Goal: Check status: Check status

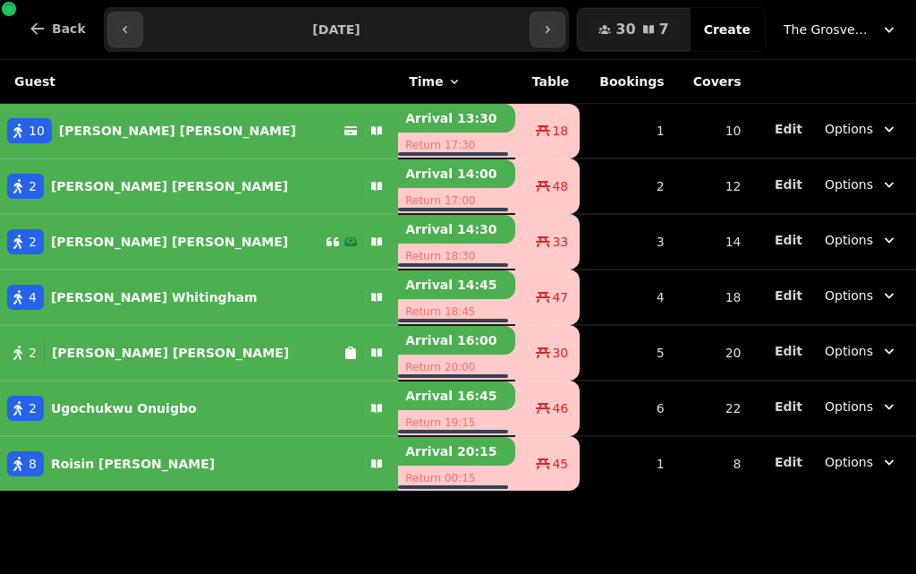
click at [339, 29] on input "**********" at bounding box center [337, 29] width 380 height 29
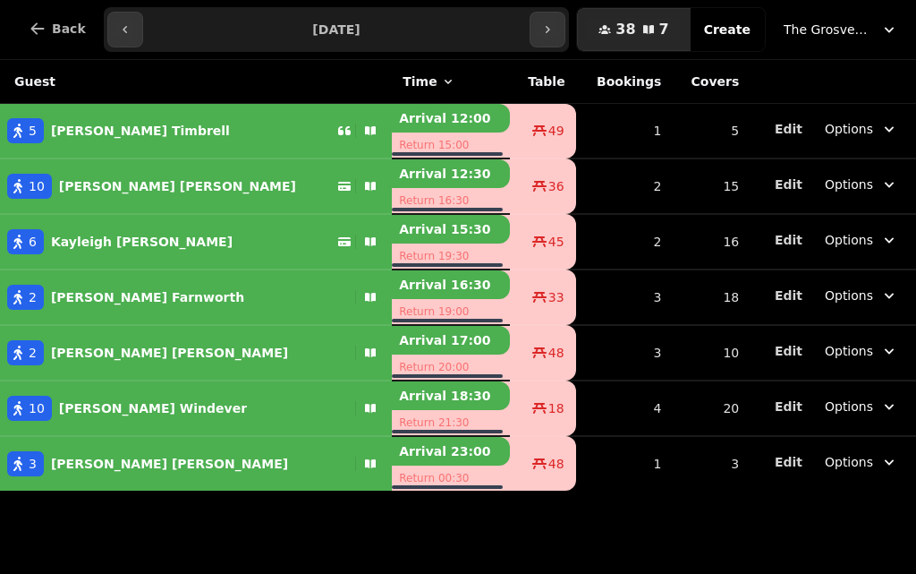
click at [607, 37] on button "38 7 Covers" at bounding box center [633, 29] width 113 height 43
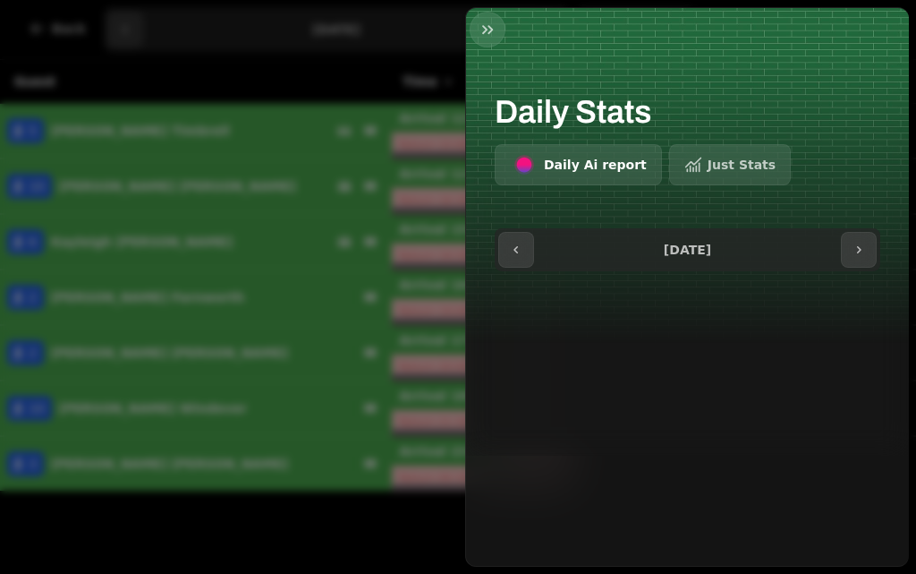
click at [521, 38] on div at bounding box center [687, 29] width 443 height 43
click at [489, 30] on icon "button" at bounding box center [488, 30] width 18 height 18
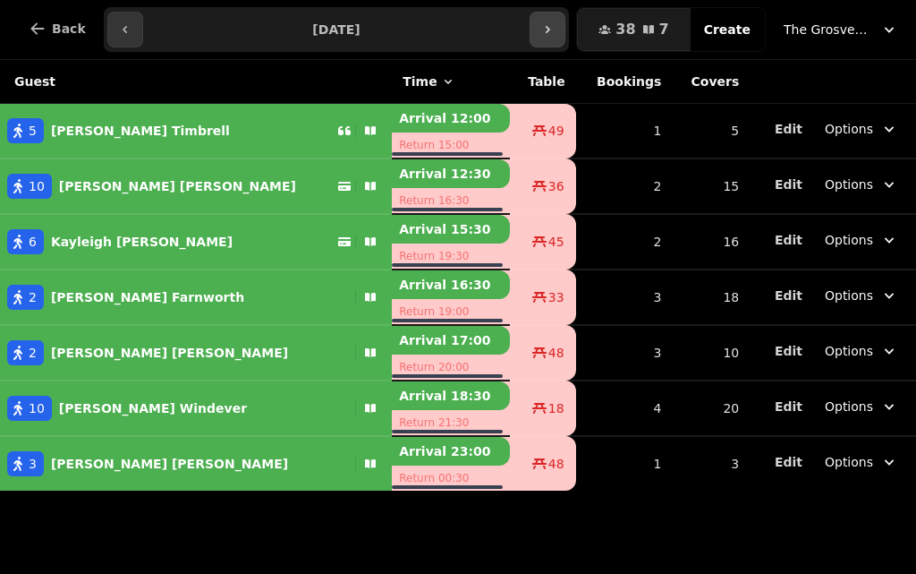
click at [565, 25] on button "button" at bounding box center [548, 30] width 36 height 36
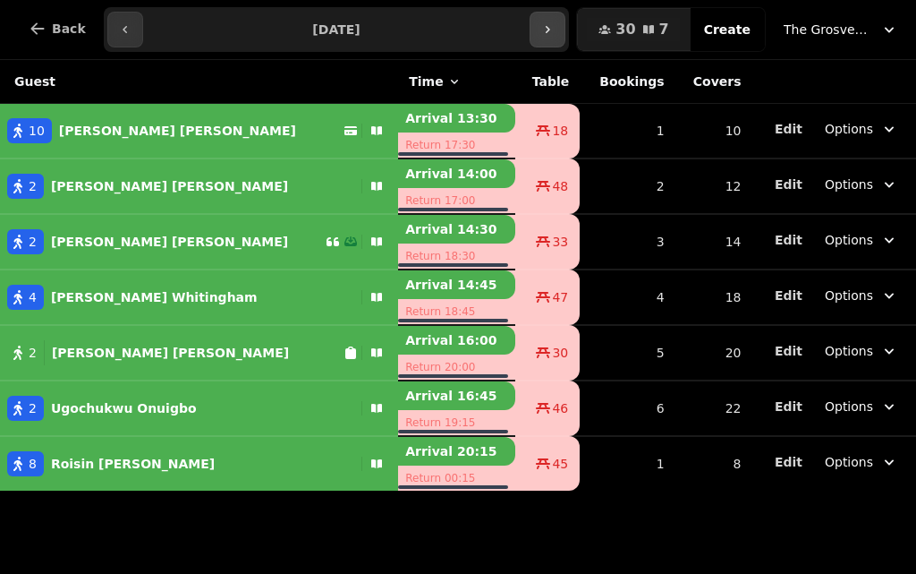
click at [555, 30] on icon "button" at bounding box center [547, 29] width 14 height 14
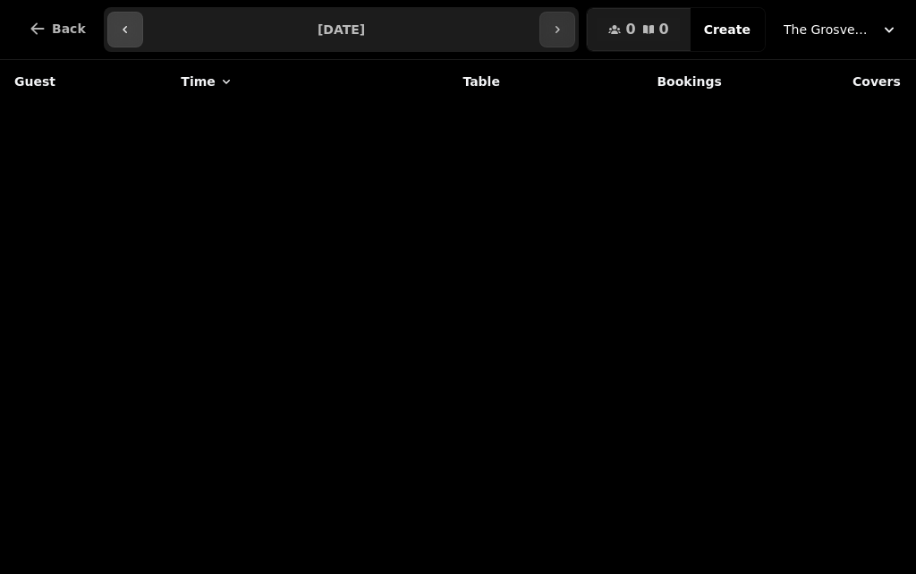
click at [118, 30] on icon "button" at bounding box center [125, 29] width 14 height 14
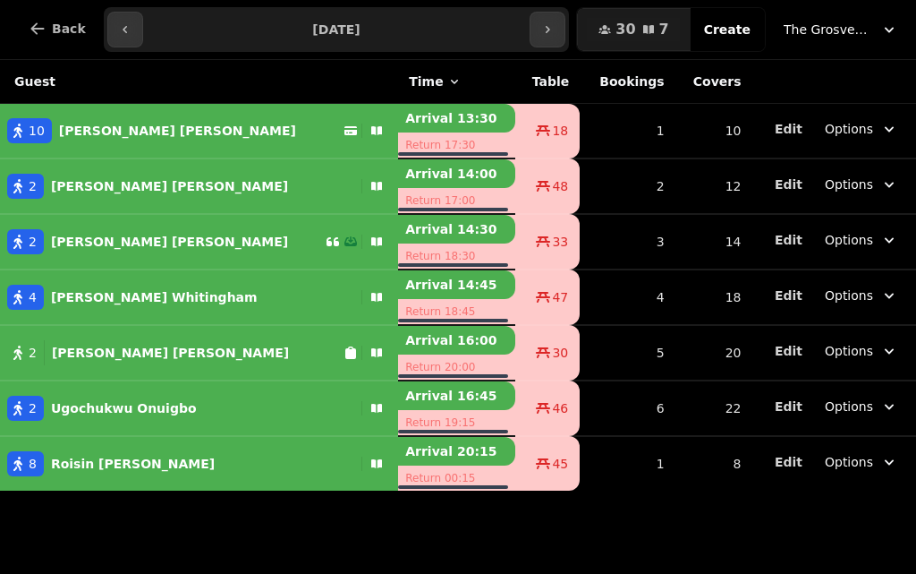
click at [366, 29] on input "**********" at bounding box center [337, 29] width 380 height 29
click at [375, 28] on input "**********" at bounding box center [337, 29] width 380 height 29
click at [386, 35] on input "**********" at bounding box center [337, 29] width 380 height 29
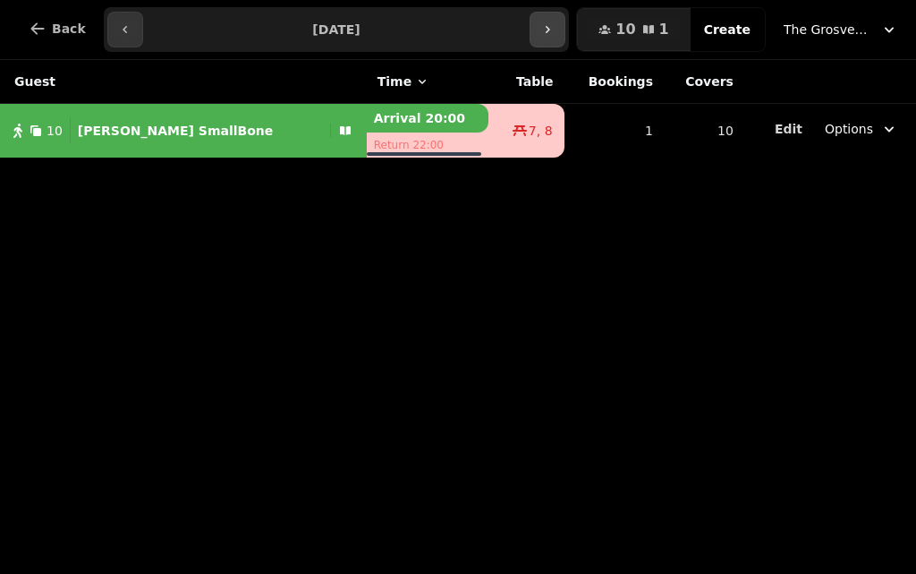
click at [555, 30] on icon "button" at bounding box center [547, 29] width 14 height 14
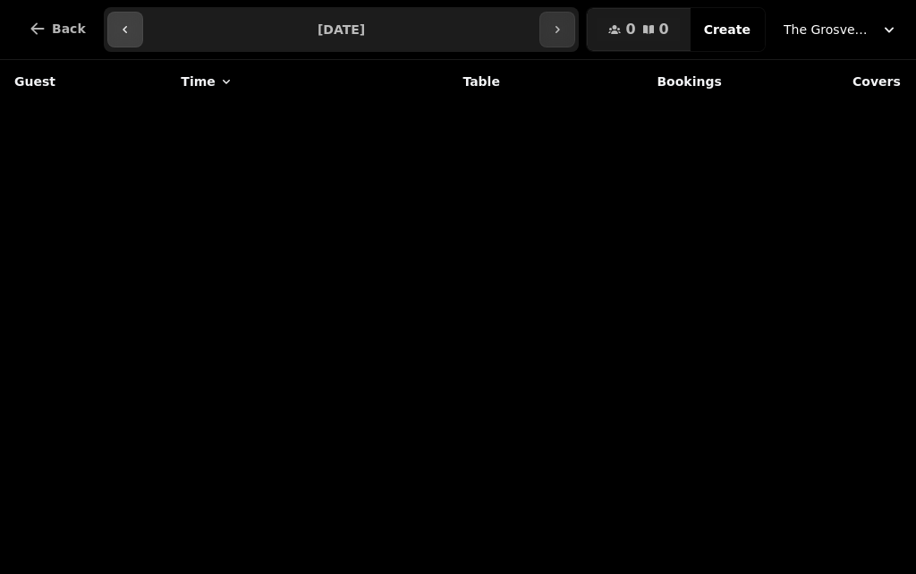
click at [118, 30] on icon "button" at bounding box center [125, 29] width 14 height 14
click at [123, 27] on icon "button" at bounding box center [125, 29] width 14 height 14
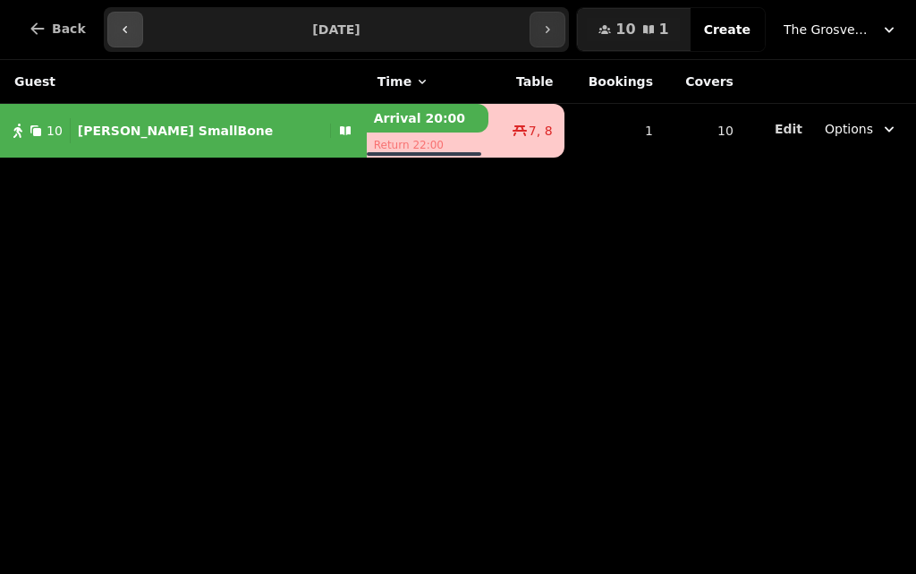
click at [118, 30] on icon "button" at bounding box center [125, 29] width 14 height 14
click at [119, 26] on icon "button" at bounding box center [125, 29] width 14 height 14
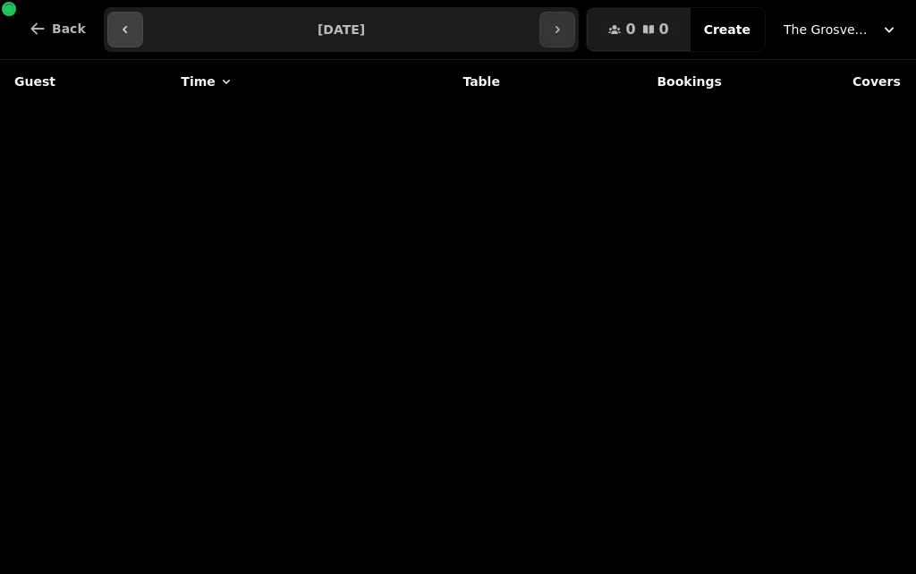
click at [123, 26] on icon "button" at bounding box center [125, 29] width 14 height 14
click at [123, 25] on icon "button" at bounding box center [125, 29] width 14 height 14
click at [118, 28] on icon "button" at bounding box center [125, 29] width 14 height 14
click at [118, 27] on icon "button" at bounding box center [125, 29] width 14 height 14
click at [123, 27] on icon "button" at bounding box center [125, 29] width 4 height 7
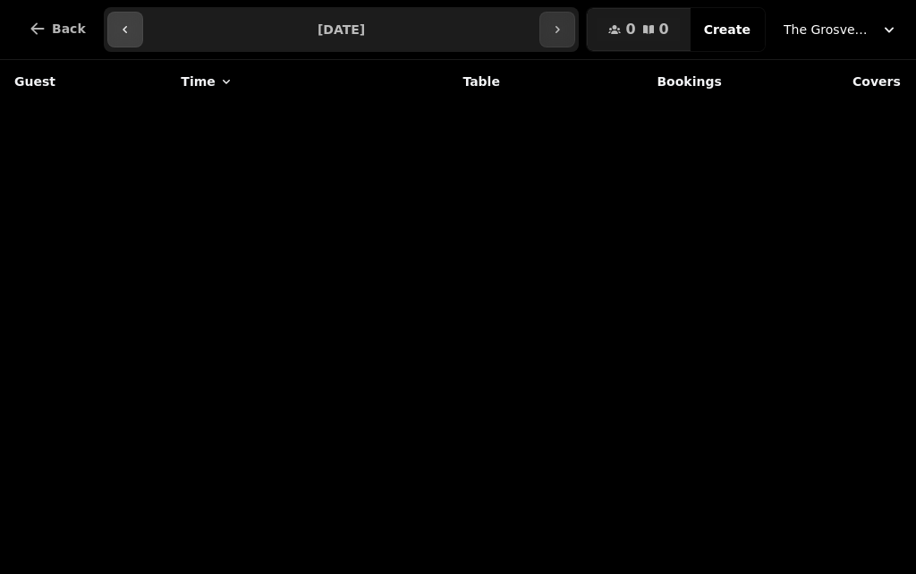
click at [118, 25] on icon "button" at bounding box center [125, 29] width 14 height 14
click at [118, 30] on icon "button" at bounding box center [125, 29] width 14 height 14
click at [118, 25] on icon "button" at bounding box center [125, 29] width 14 height 14
click at [118, 26] on icon "button" at bounding box center [125, 29] width 14 height 14
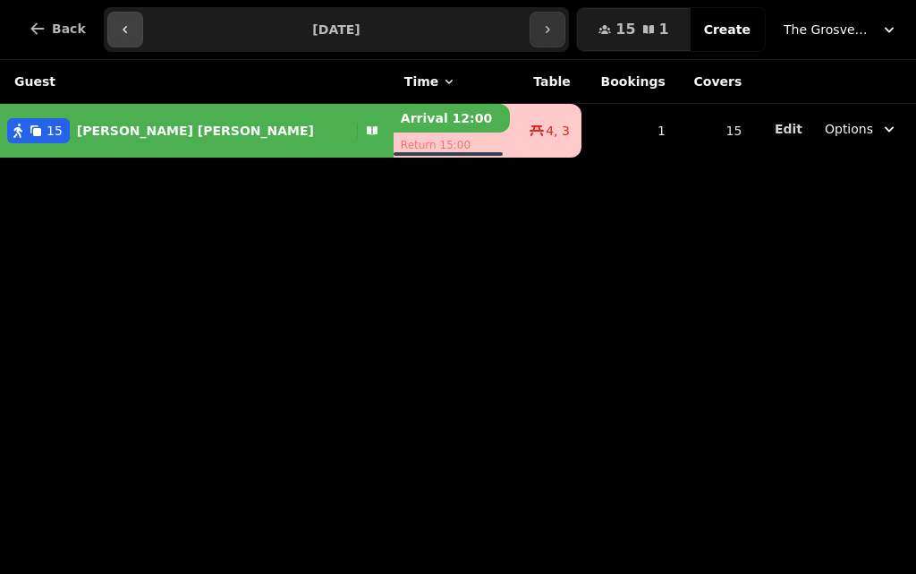
click at [118, 30] on icon "button" at bounding box center [125, 29] width 14 height 14
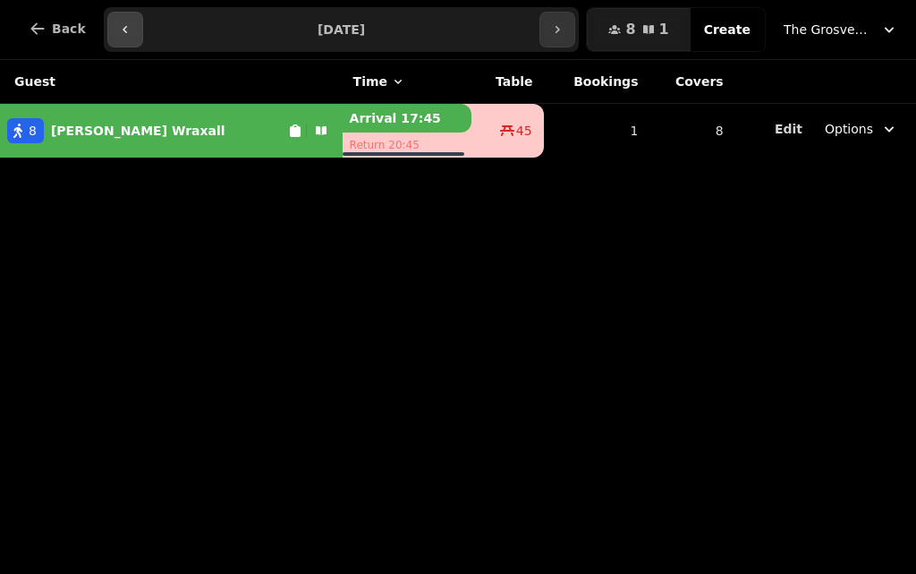
click at [123, 28] on icon "button" at bounding box center [125, 29] width 14 height 14
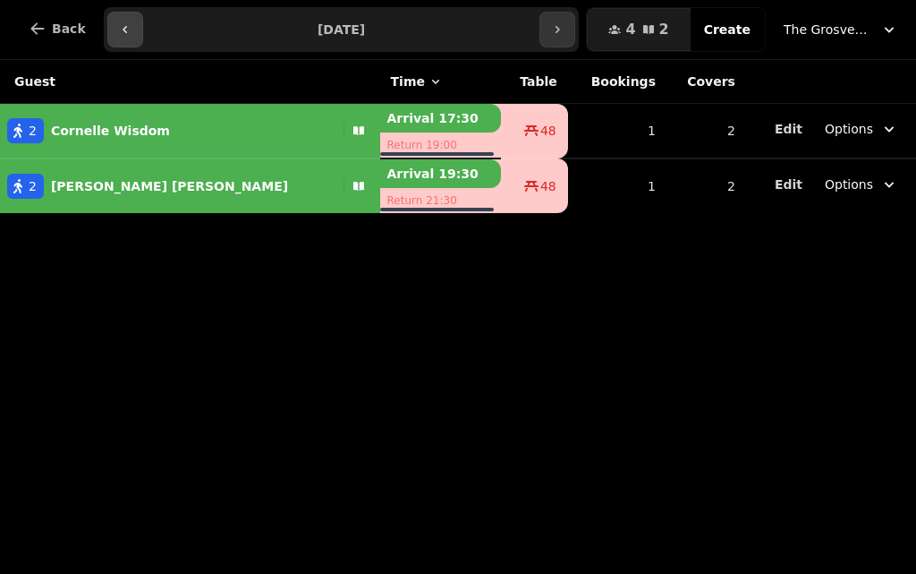
click at [123, 28] on icon "button" at bounding box center [125, 29] width 14 height 14
click at [124, 25] on icon "button" at bounding box center [125, 29] width 14 height 14
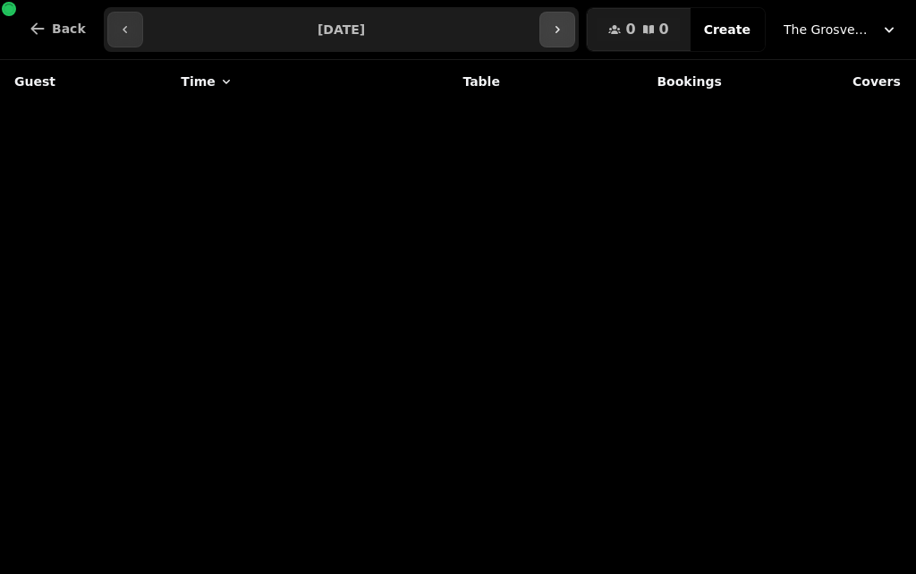
click at [565, 32] on button "button" at bounding box center [558, 30] width 36 height 36
click at [565, 30] on icon "button" at bounding box center [557, 29] width 14 height 14
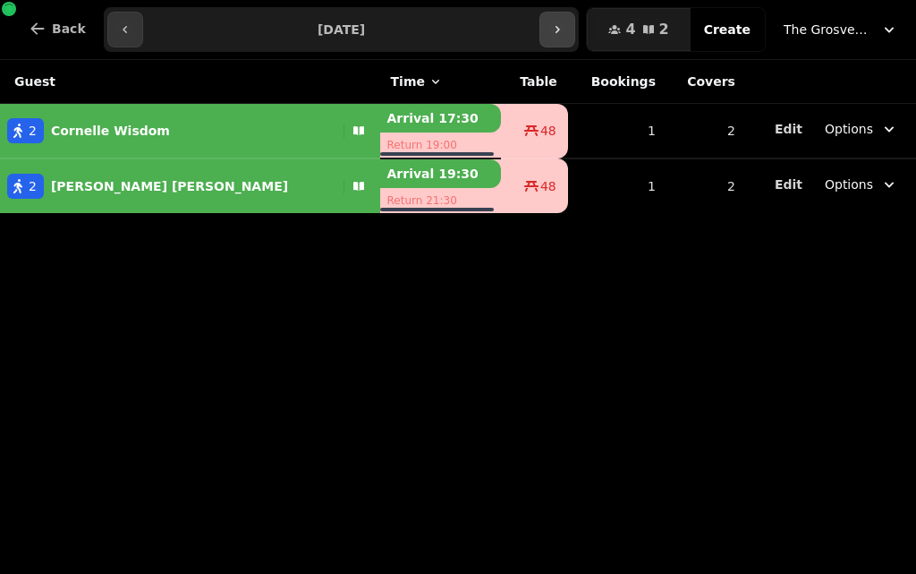
click at [565, 25] on icon "button" at bounding box center [557, 29] width 14 height 14
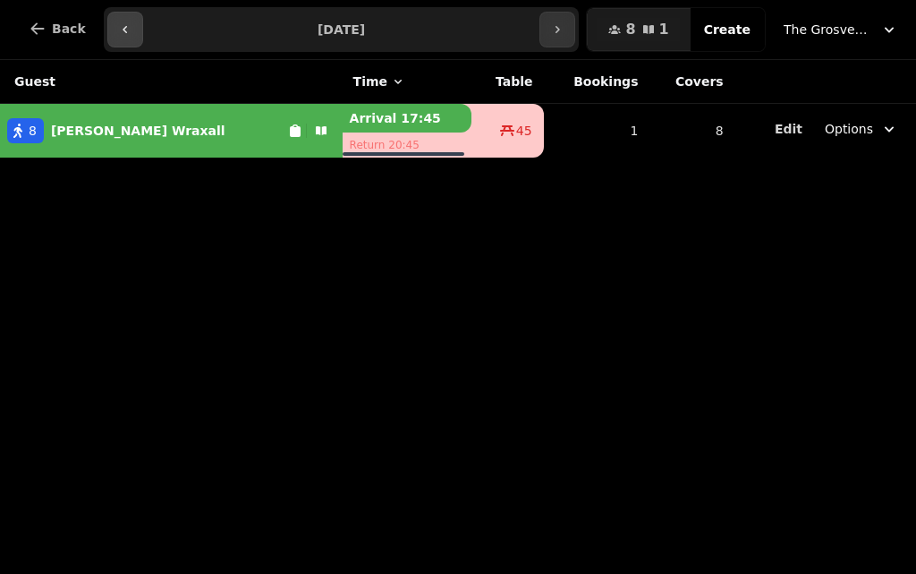
click at [118, 23] on icon "button" at bounding box center [125, 29] width 14 height 14
click at [118, 30] on icon "button" at bounding box center [125, 29] width 14 height 14
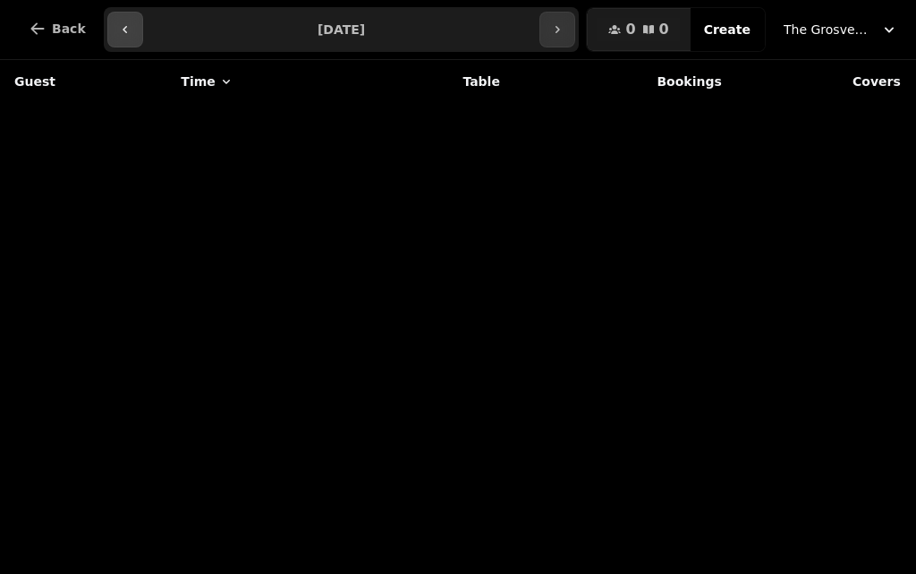
click at [118, 26] on icon "button" at bounding box center [125, 29] width 14 height 14
click at [118, 24] on icon "button" at bounding box center [125, 29] width 14 height 14
click at [118, 25] on icon "button" at bounding box center [125, 29] width 14 height 14
click at [118, 27] on icon "button" at bounding box center [125, 29] width 14 height 14
click at [123, 27] on icon "button" at bounding box center [125, 29] width 14 height 14
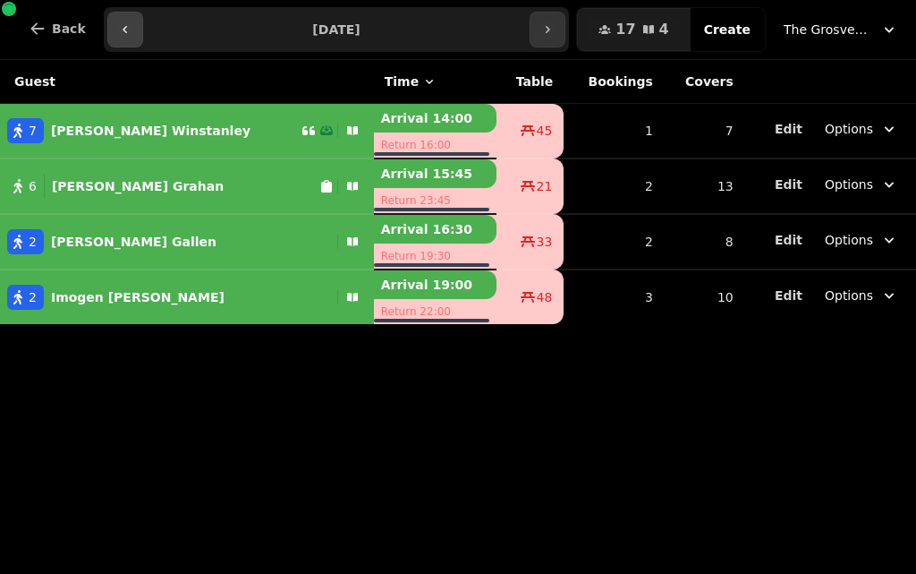
click at [123, 27] on icon "button" at bounding box center [125, 29] width 14 height 14
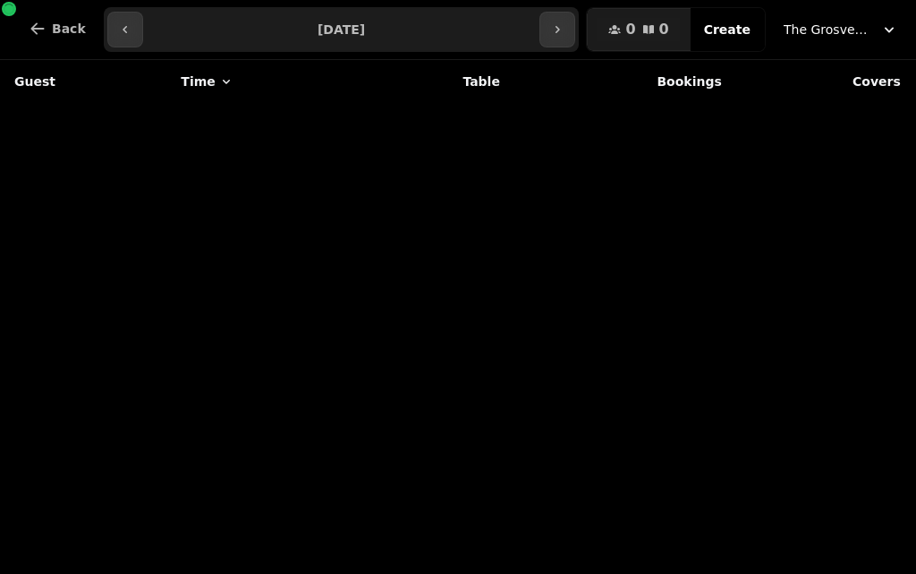
click at [537, 28] on input "**********" at bounding box center [342, 29] width 390 height 29
click at [565, 27] on icon "button" at bounding box center [557, 29] width 14 height 14
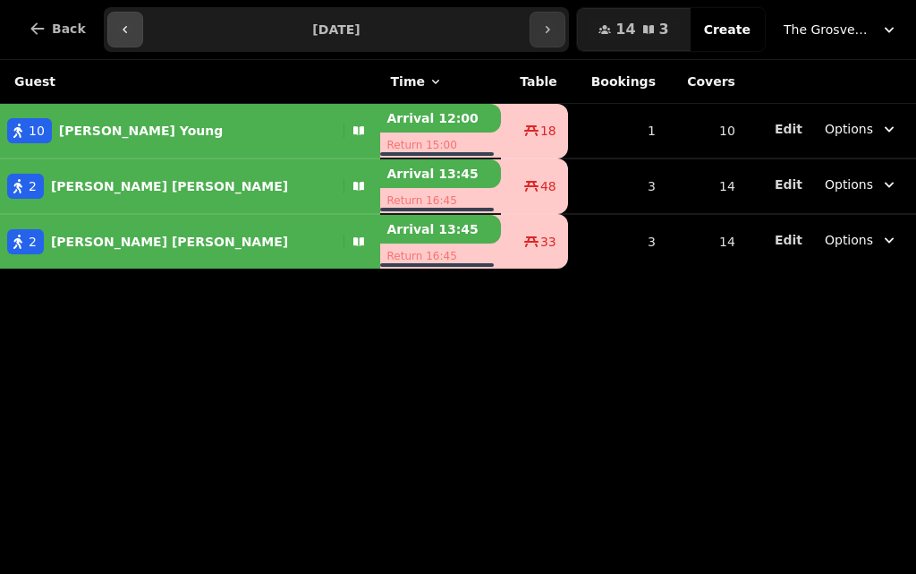
click at [118, 30] on icon "button" at bounding box center [125, 29] width 14 height 14
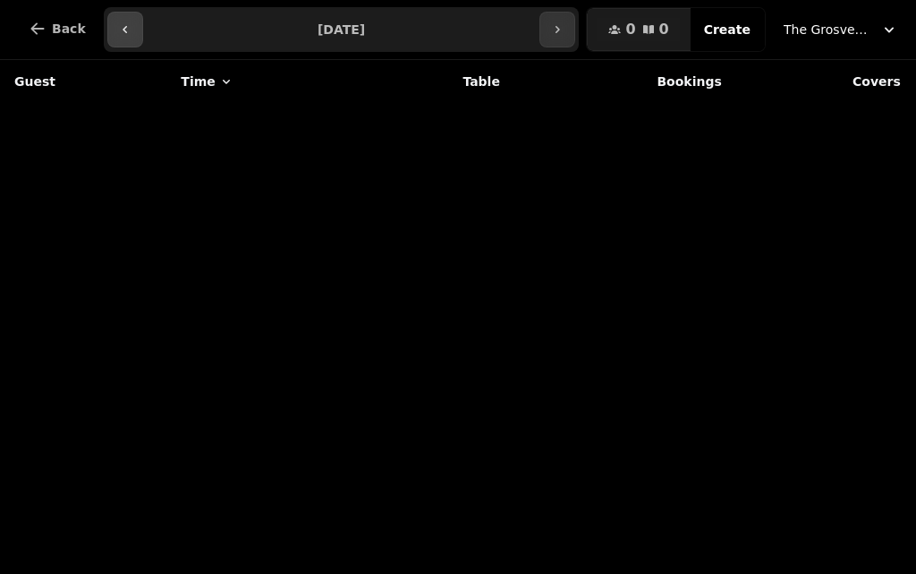
click at [119, 25] on icon "button" at bounding box center [125, 29] width 14 height 14
click at [118, 25] on icon "button" at bounding box center [125, 29] width 14 height 14
click at [118, 24] on icon "button" at bounding box center [125, 29] width 14 height 14
click at [575, 12] on button "button" at bounding box center [558, 30] width 36 height 36
click at [575, 17] on button "button" at bounding box center [558, 30] width 36 height 36
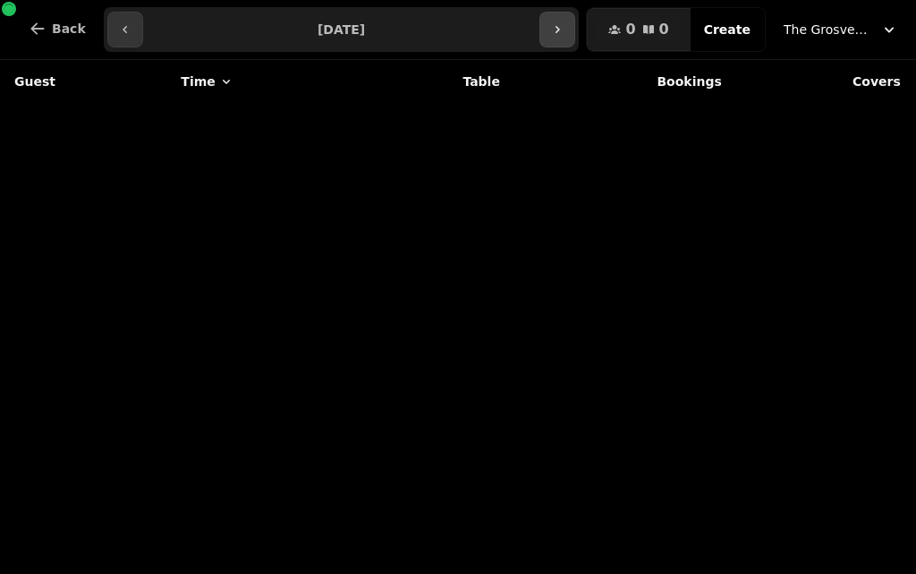
click at [565, 23] on icon "button" at bounding box center [557, 29] width 14 height 14
click at [565, 29] on icon "button" at bounding box center [557, 29] width 14 height 14
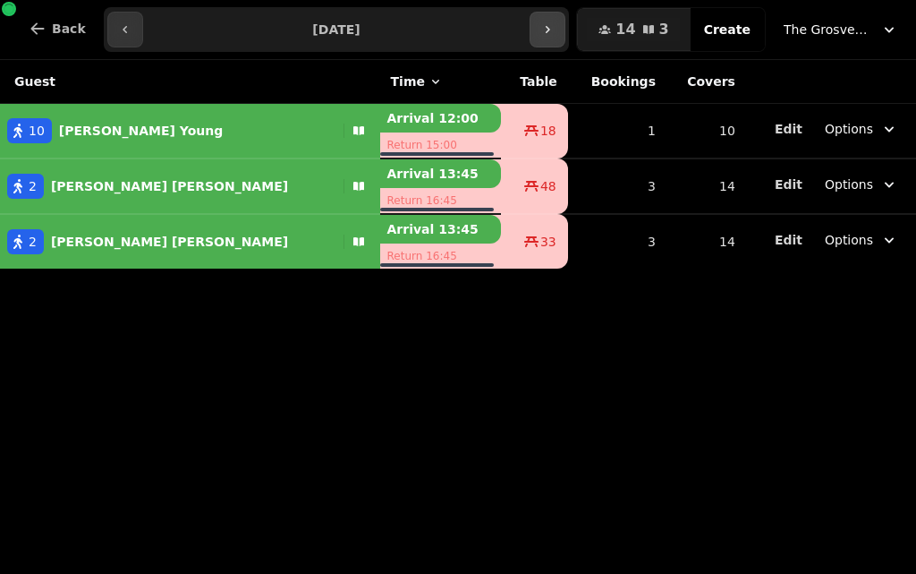
click at [555, 27] on icon "button" at bounding box center [547, 29] width 14 height 14
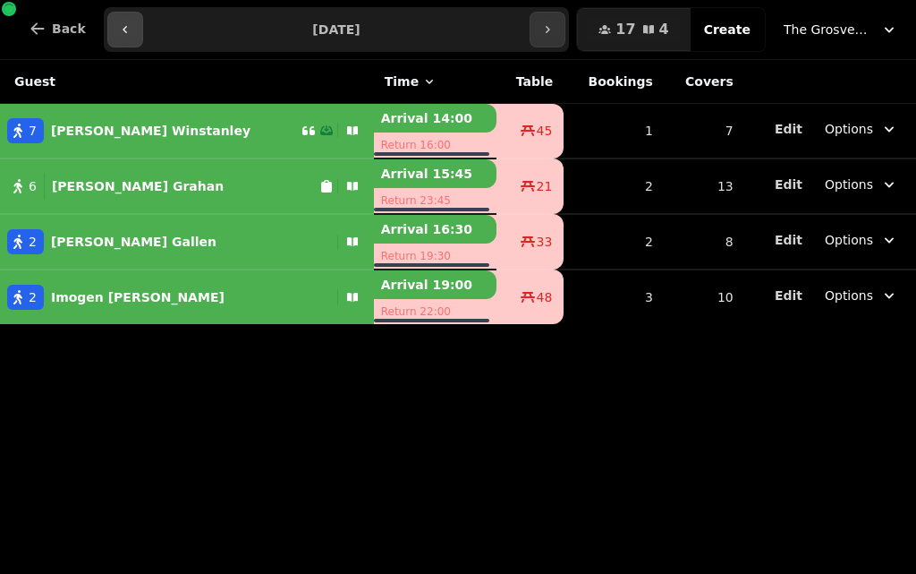
click at [124, 26] on icon "button" at bounding box center [125, 29] width 14 height 14
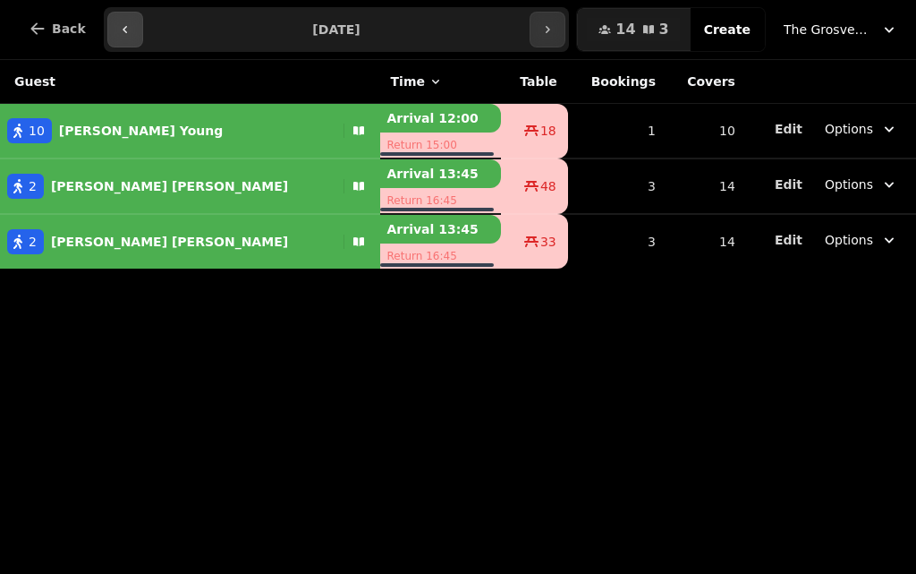
click at [123, 29] on icon "button" at bounding box center [125, 29] width 4 height 7
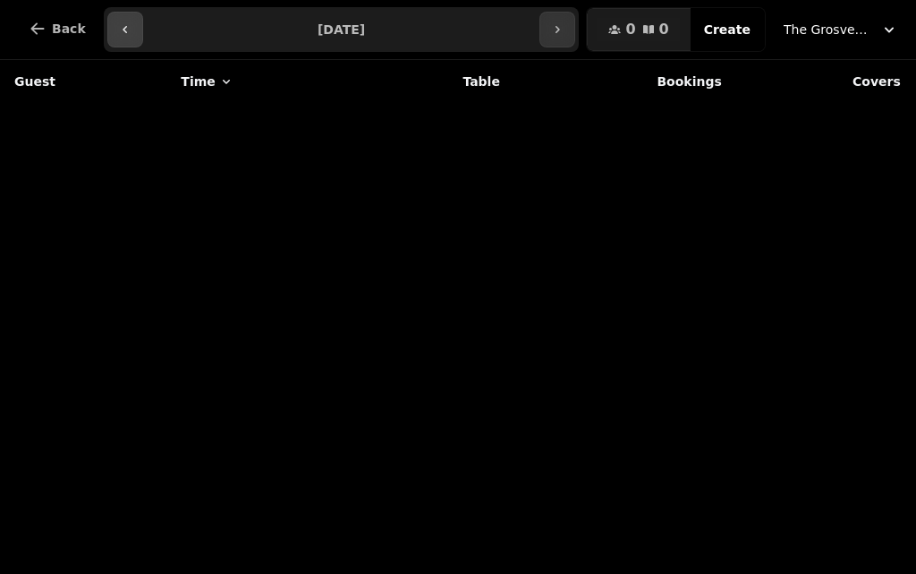
click at [118, 30] on icon "button" at bounding box center [125, 29] width 14 height 14
click at [107, 25] on button "button" at bounding box center [125, 30] width 36 height 36
click at [107, 26] on button "button" at bounding box center [125, 30] width 36 height 36
click at [122, 23] on icon "button" at bounding box center [125, 29] width 14 height 14
click at [122, 24] on icon "button" at bounding box center [125, 29] width 14 height 14
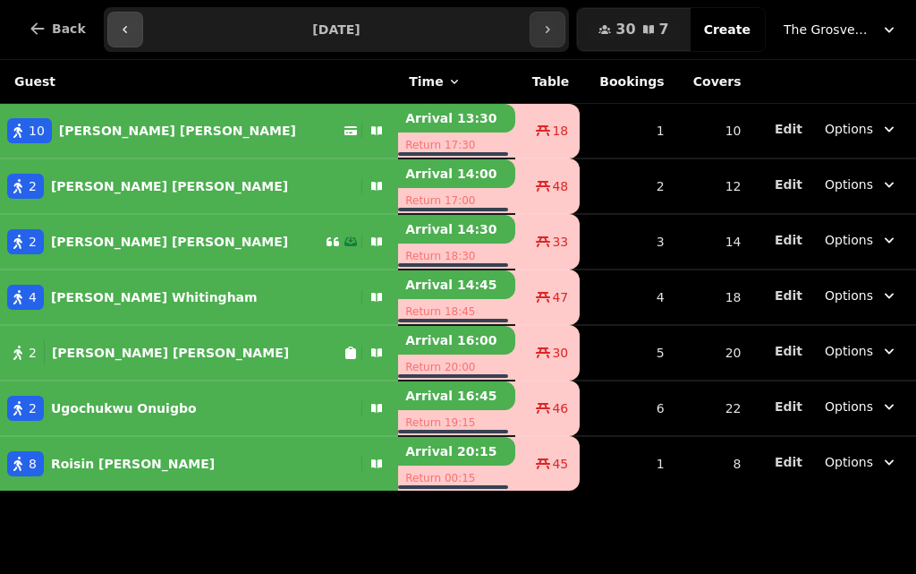
click at [118, 32] on icon "button" at bounding box center [125, 29] width 14 height 14
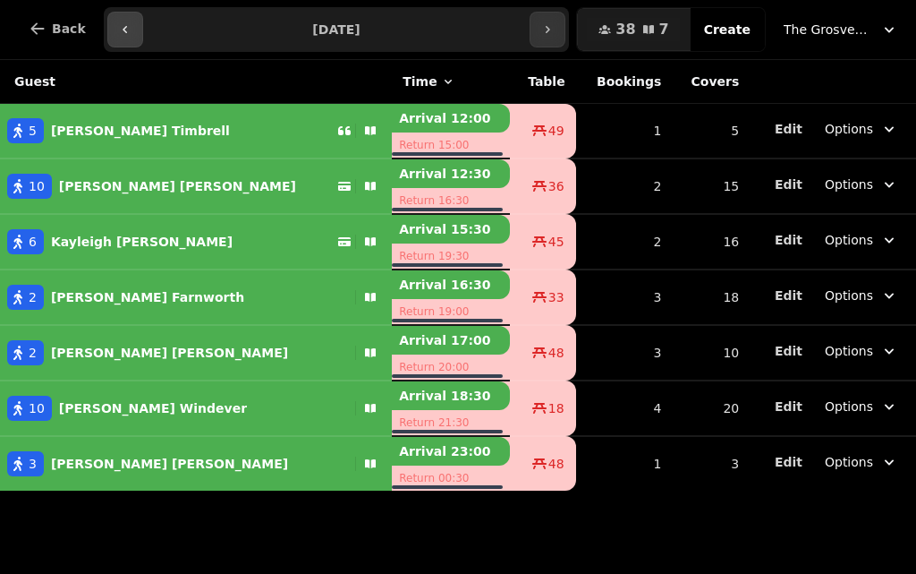
click at [119, 24] on icon "button" at bounding box center [125, 29] width 14 height 14
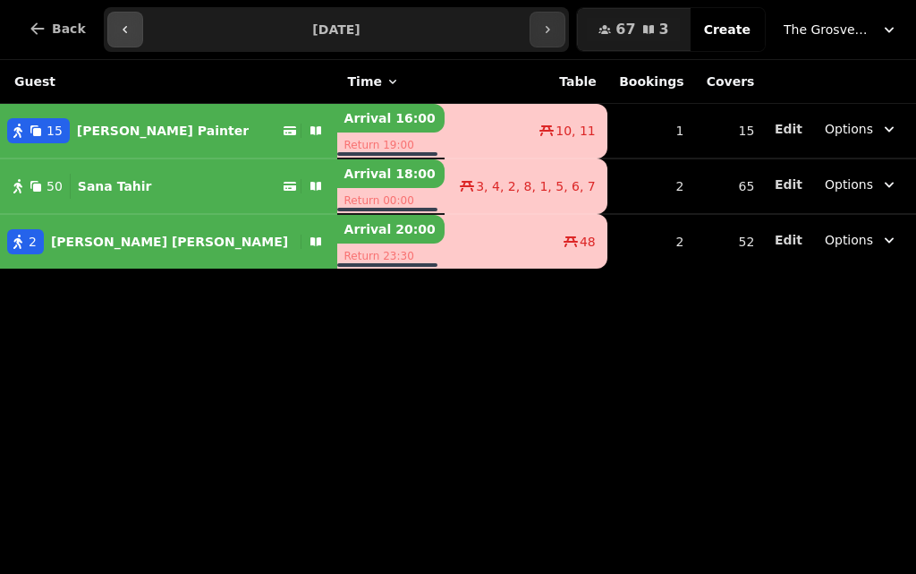
click at [118, 30] on icon "button" at bounding box center [125, 29] width 14 height 14
type input "**********"
